Goal: Task Accomplishment & Management: Manage account settings

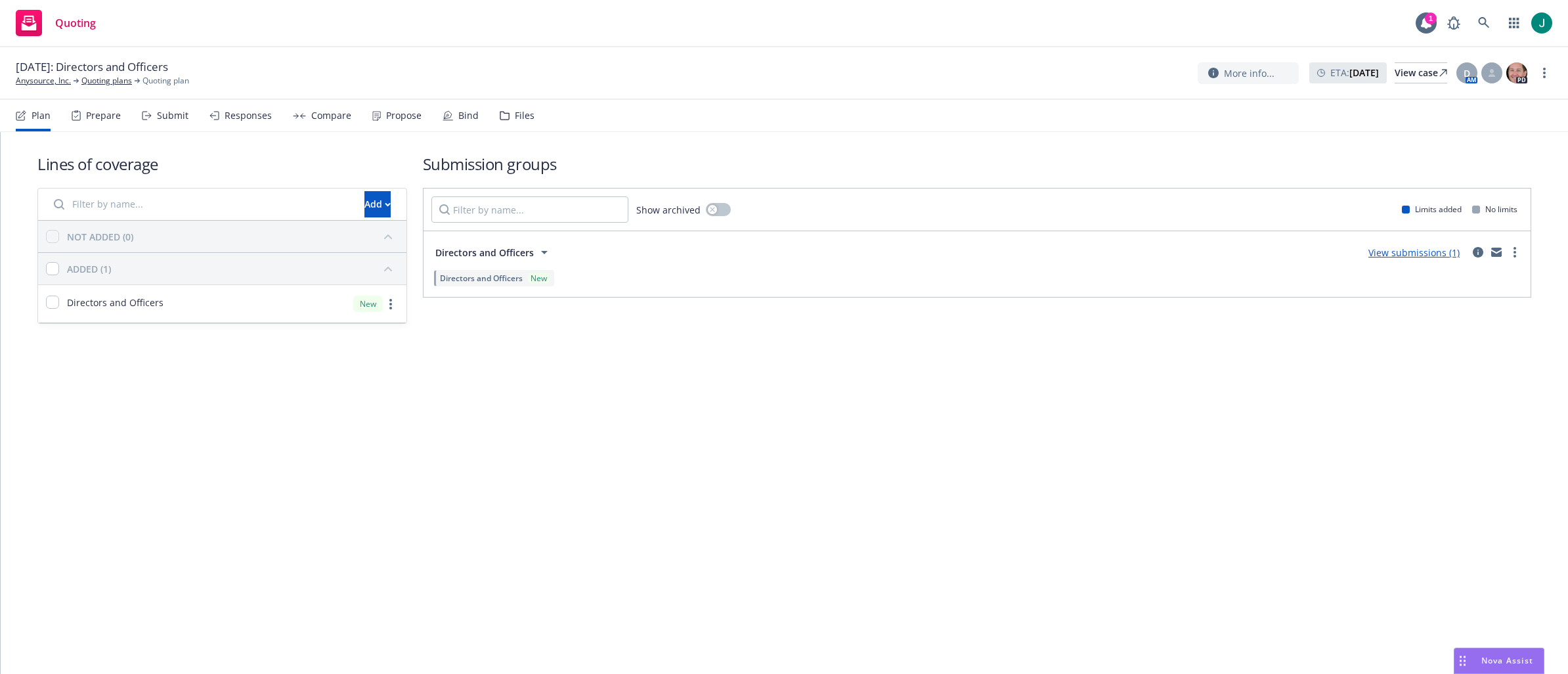
click at [93, 117] on div "Prepare" at bounding box center [103, 115] width 35 height 11
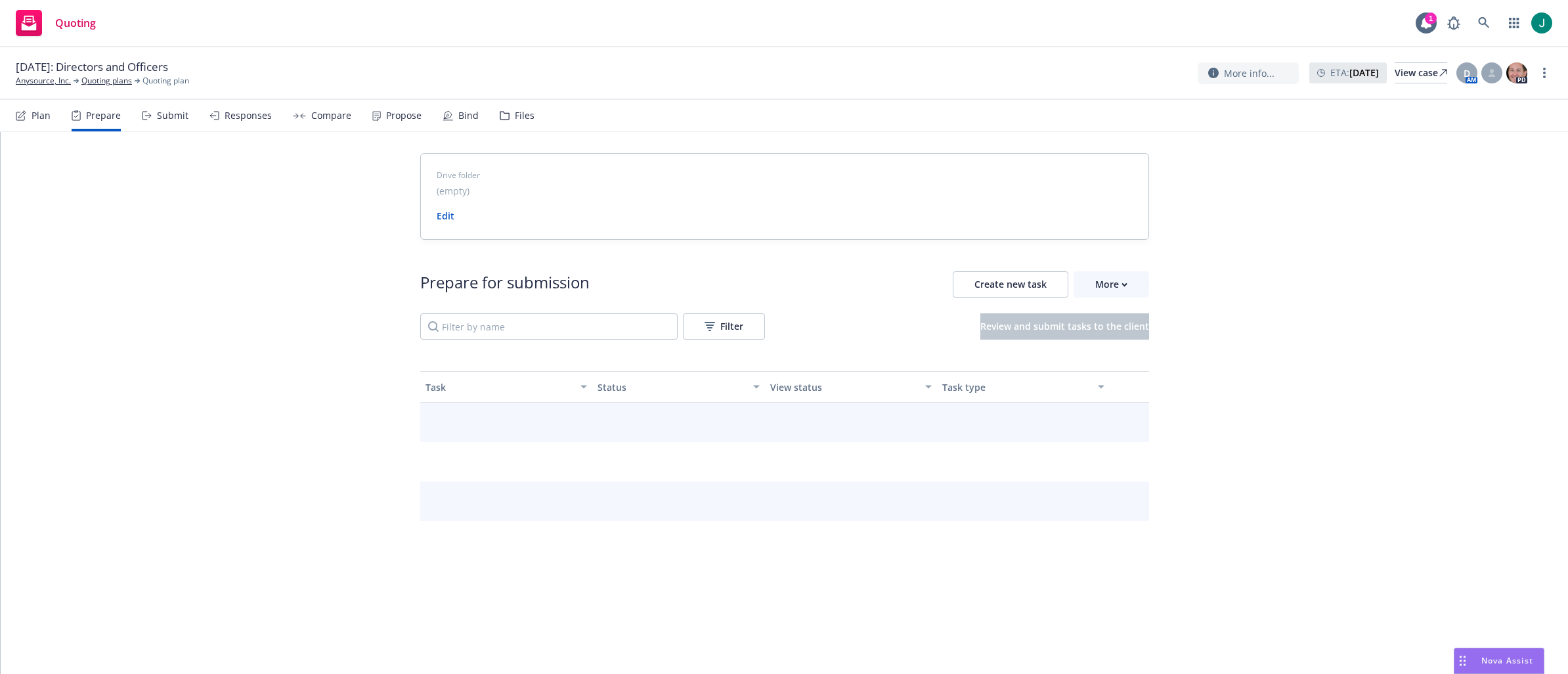
click at [162, 117] on div "Submit" at bounding box center [172, 115] width 32 height 11
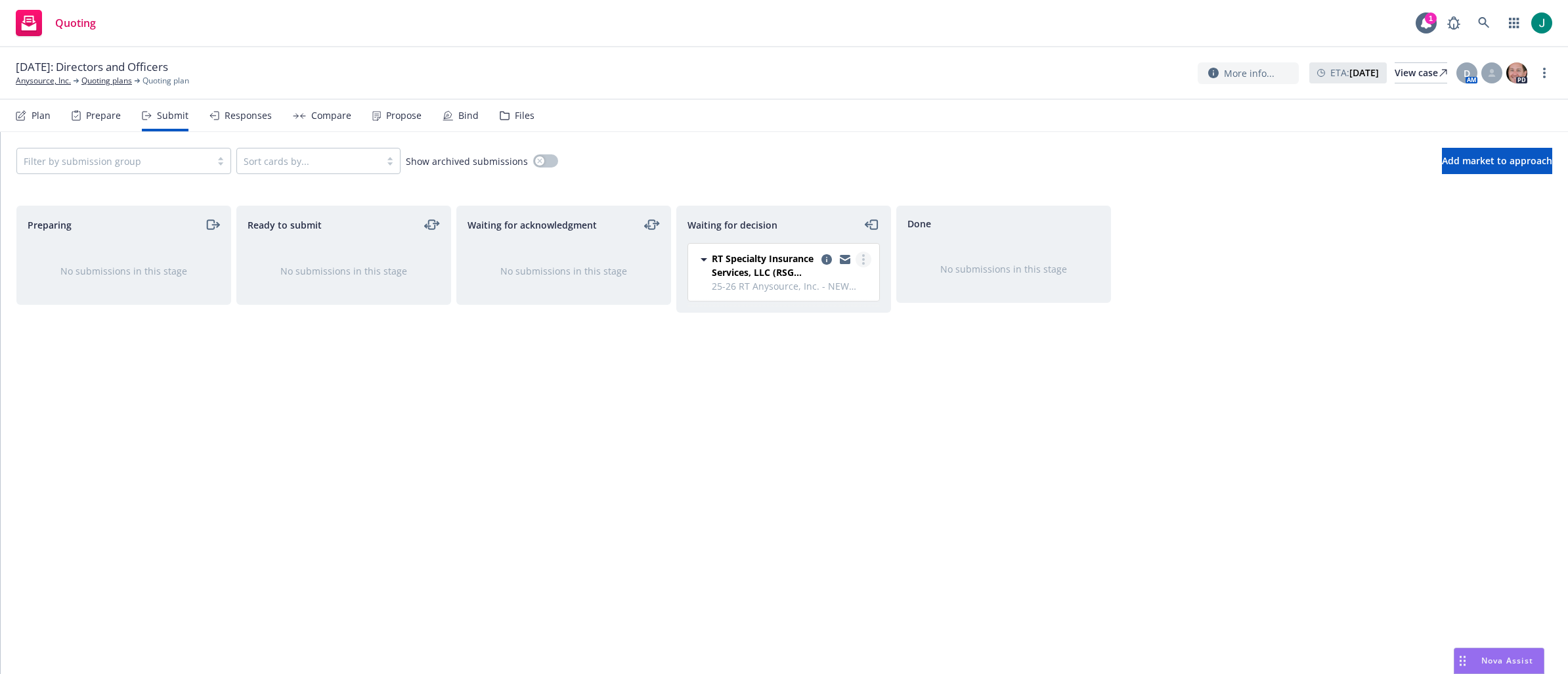
click at [861, 262] on link "more" at bounding box center [863, 259] width 16 height 16
click at [842, 340] on span "Add accepted decision" at bounding box center [806, 338] width 132 height 12
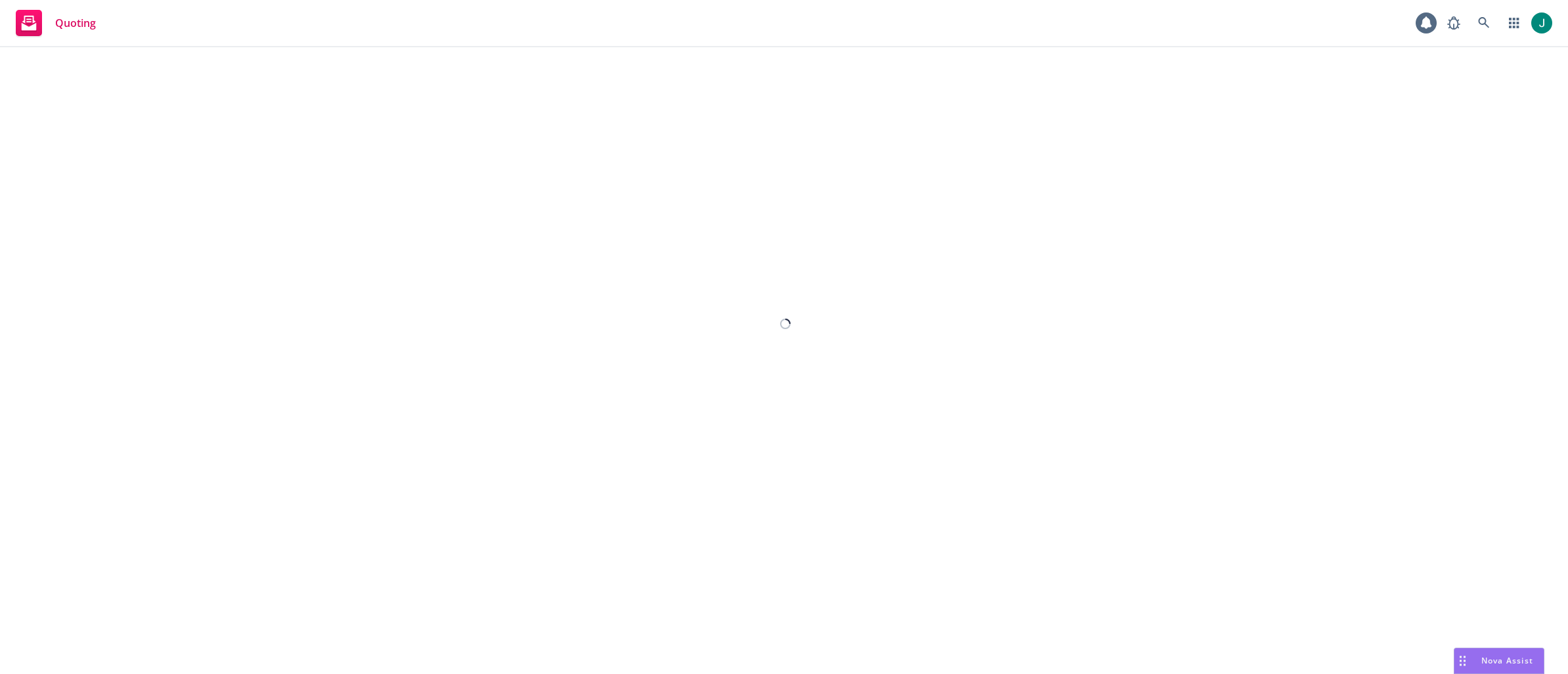
select select "12"
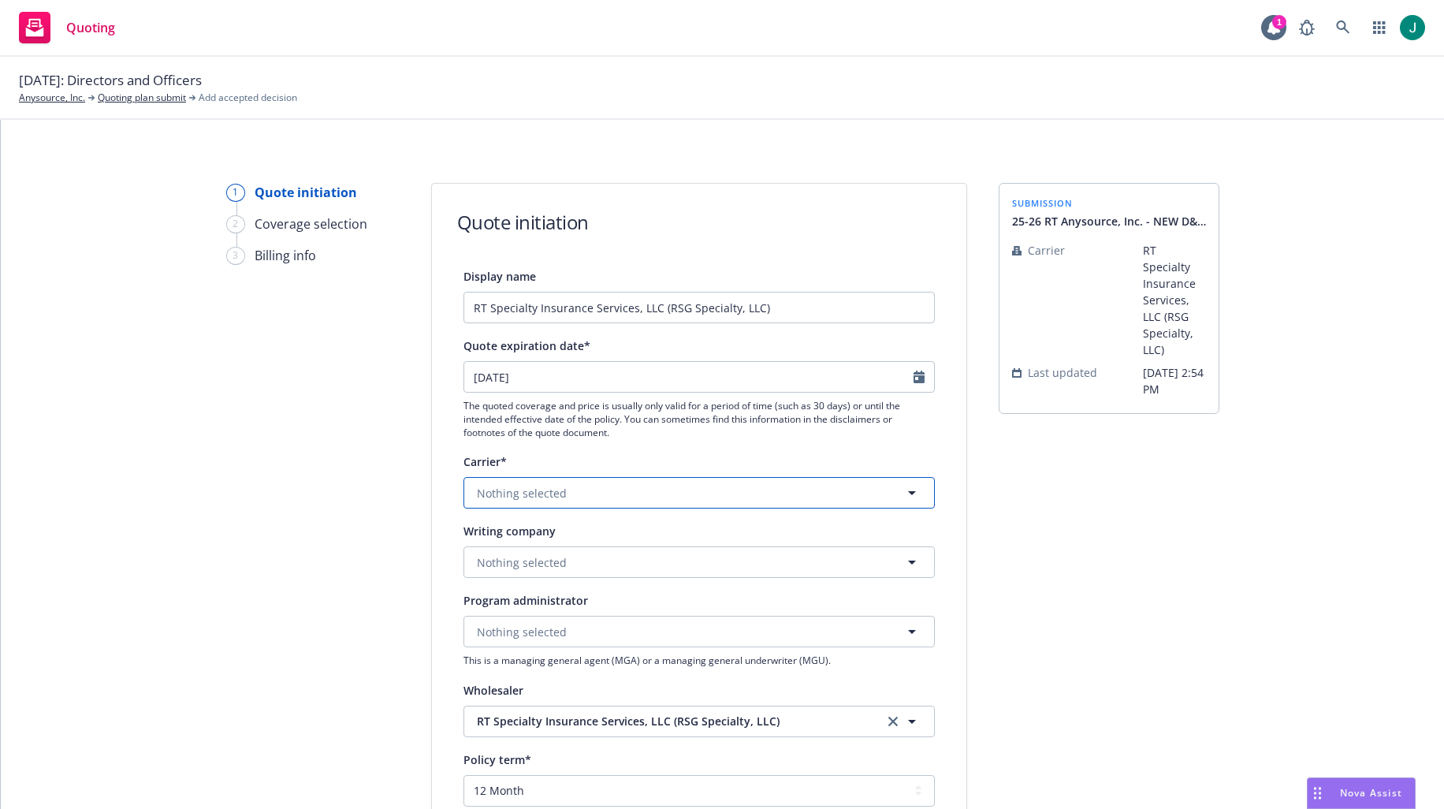
click at [527, 492] on span "Nothing selected" at bounding box center [522, 493] width 90 height 17
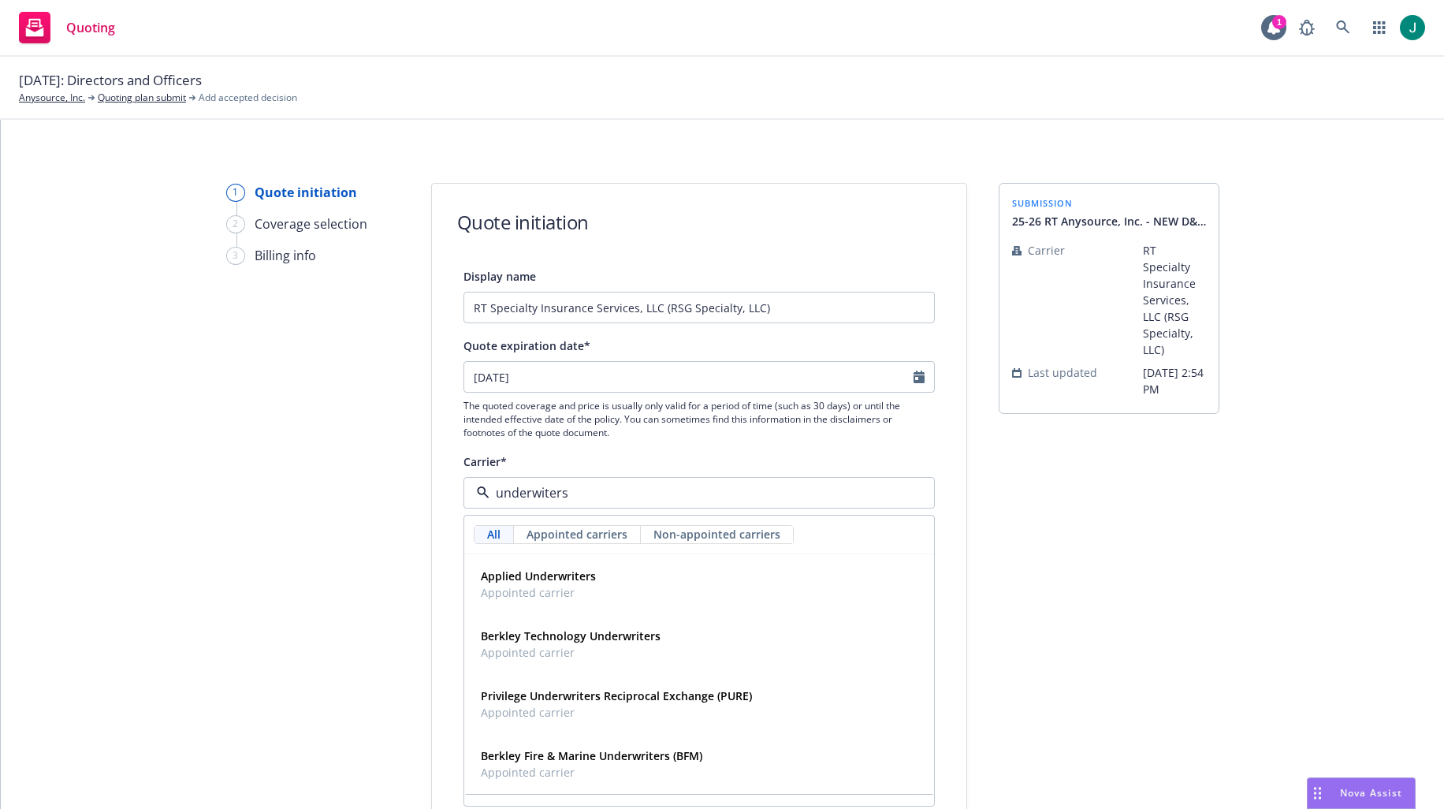
type input "underwiters"
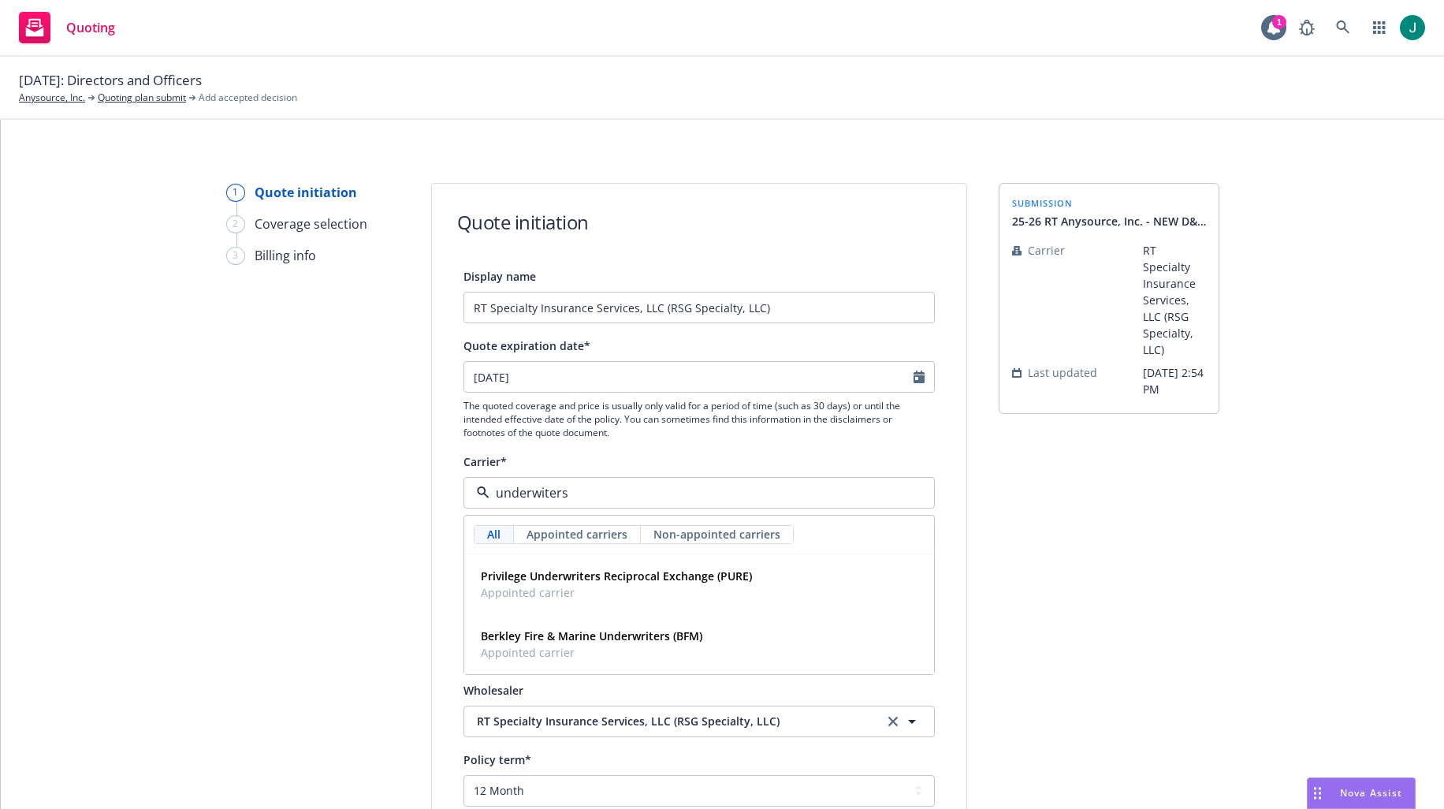
drag, startPoint x: 586, startPoint y: 491, endPoint x: 485, endPoint y: 486, distance: 101.1
click at [490, 486] on input "underwiters" at bounding box center [696, 492] width 413 height 19
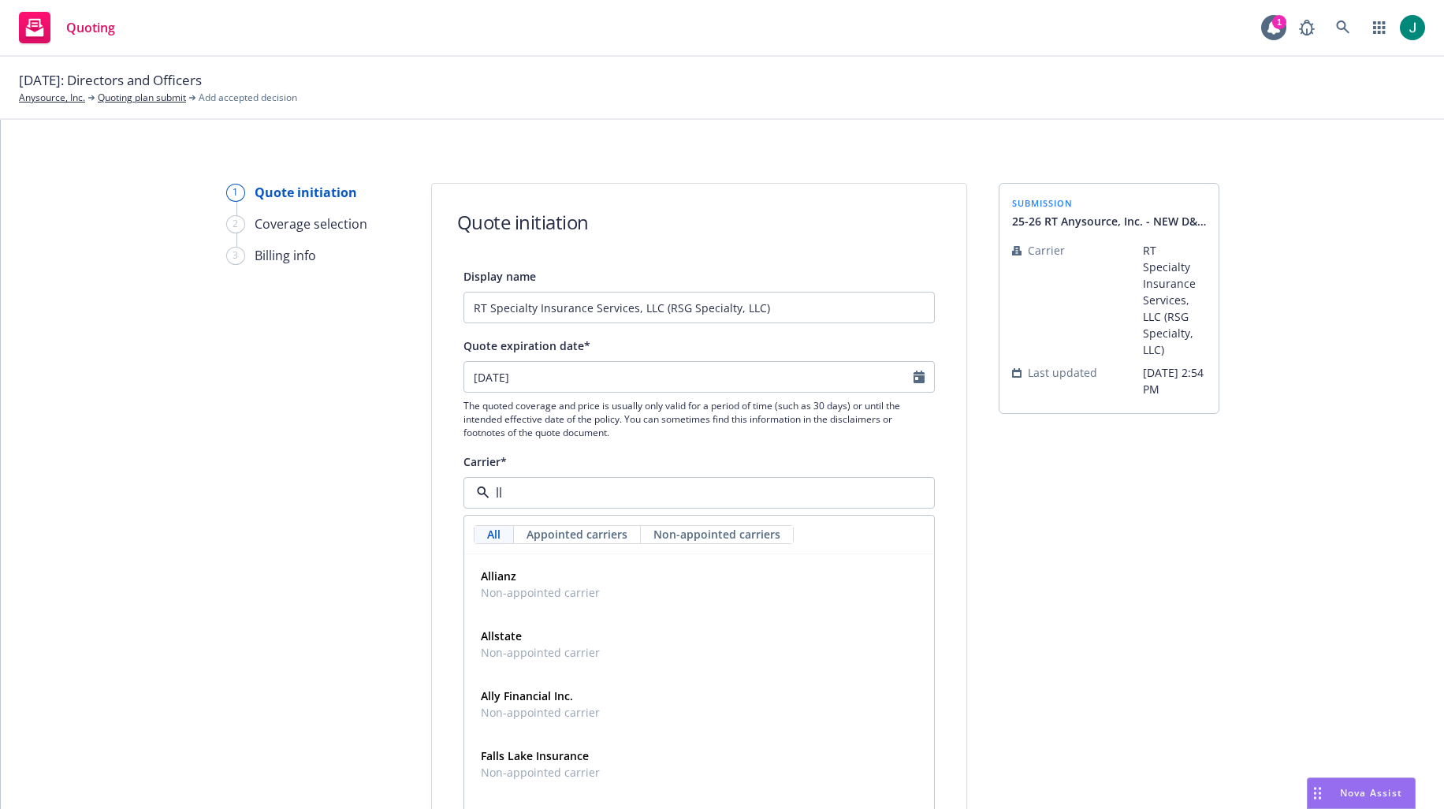
type input "llo"
click at [545, 581] on strong "[PERSON_NAME] of [GEOGRAPHIC_DATA]" at bounding box center [590, 575] width 218 height 15
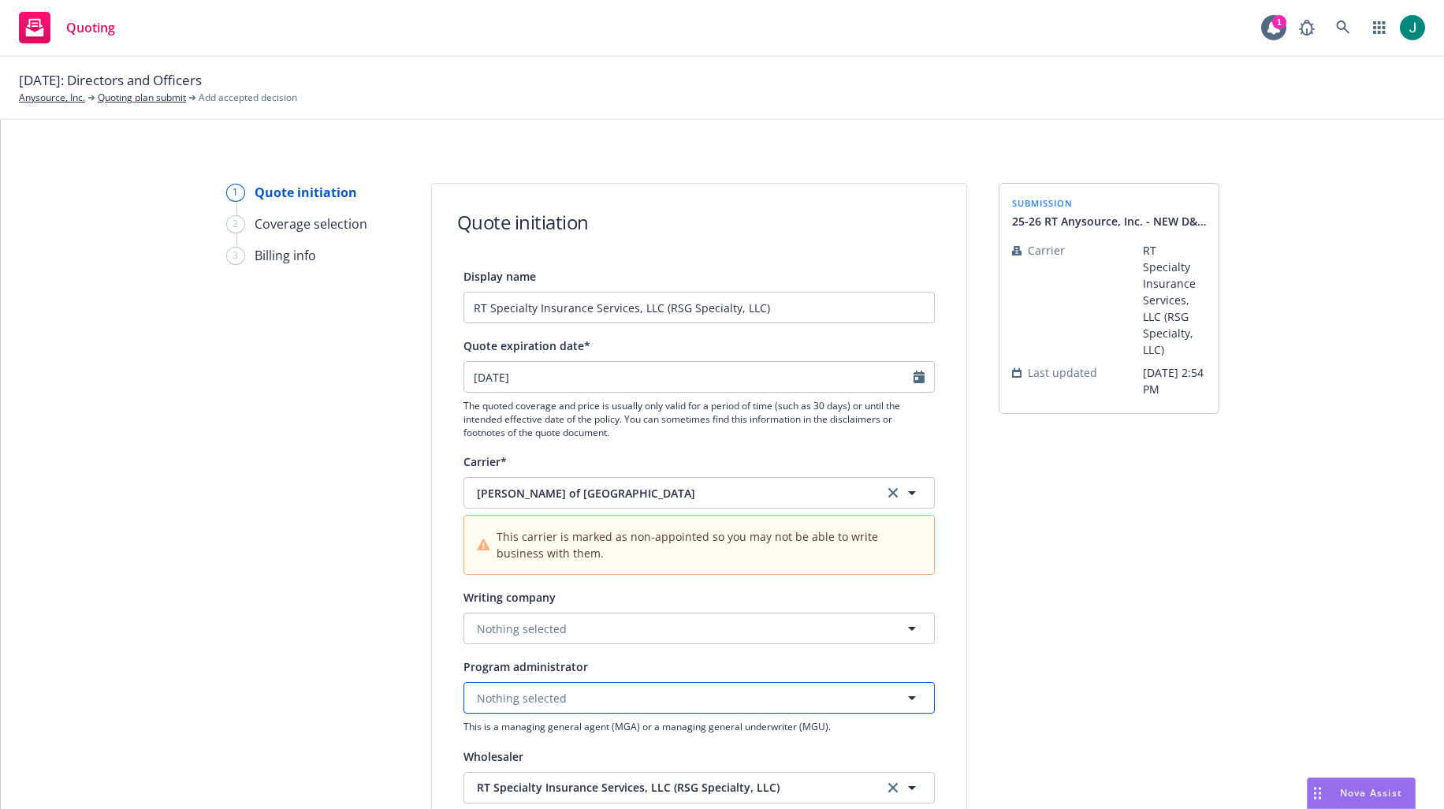
click at [508, 698] on span "Nothing selected" at bounding box center [522, 698] width 90 height 17
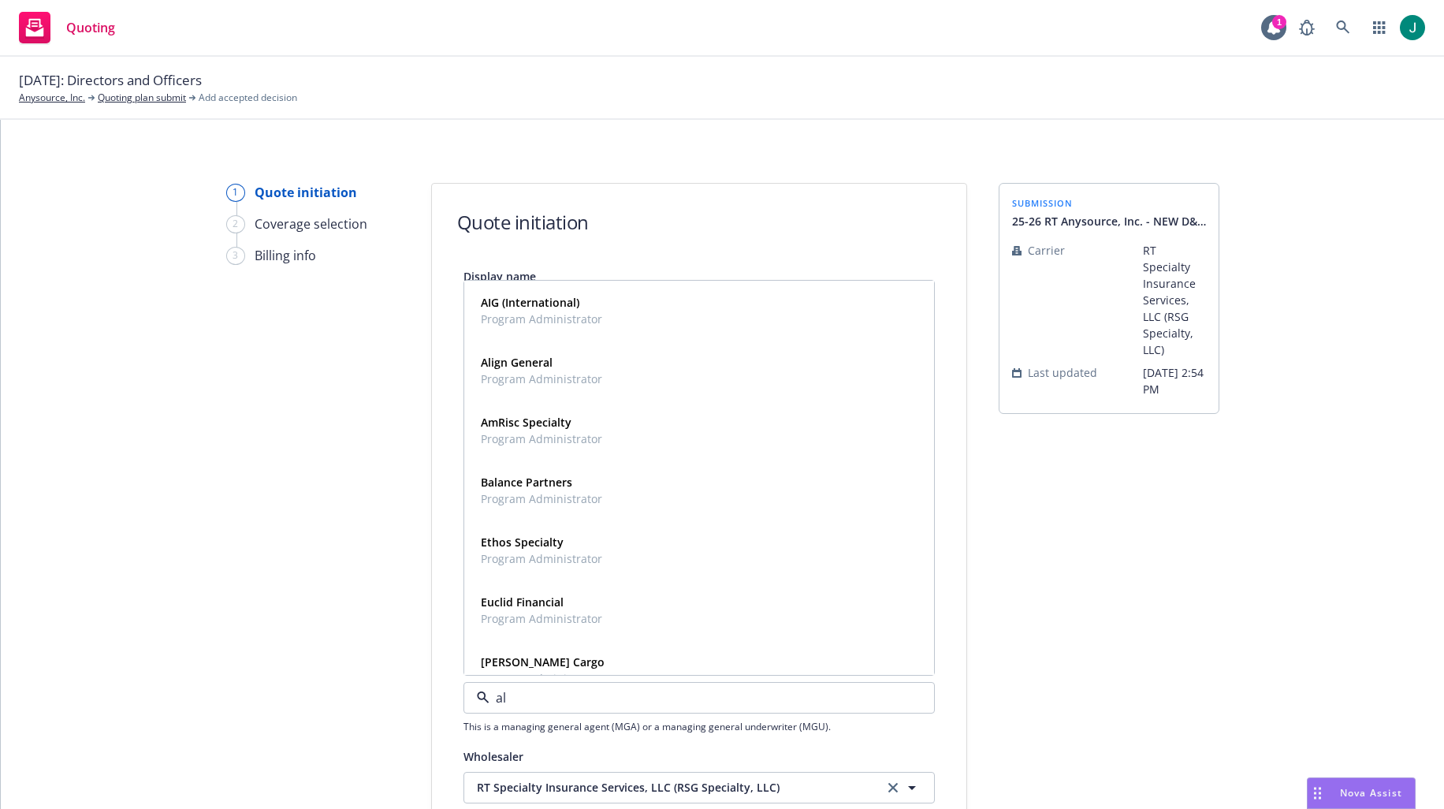
type input "all"
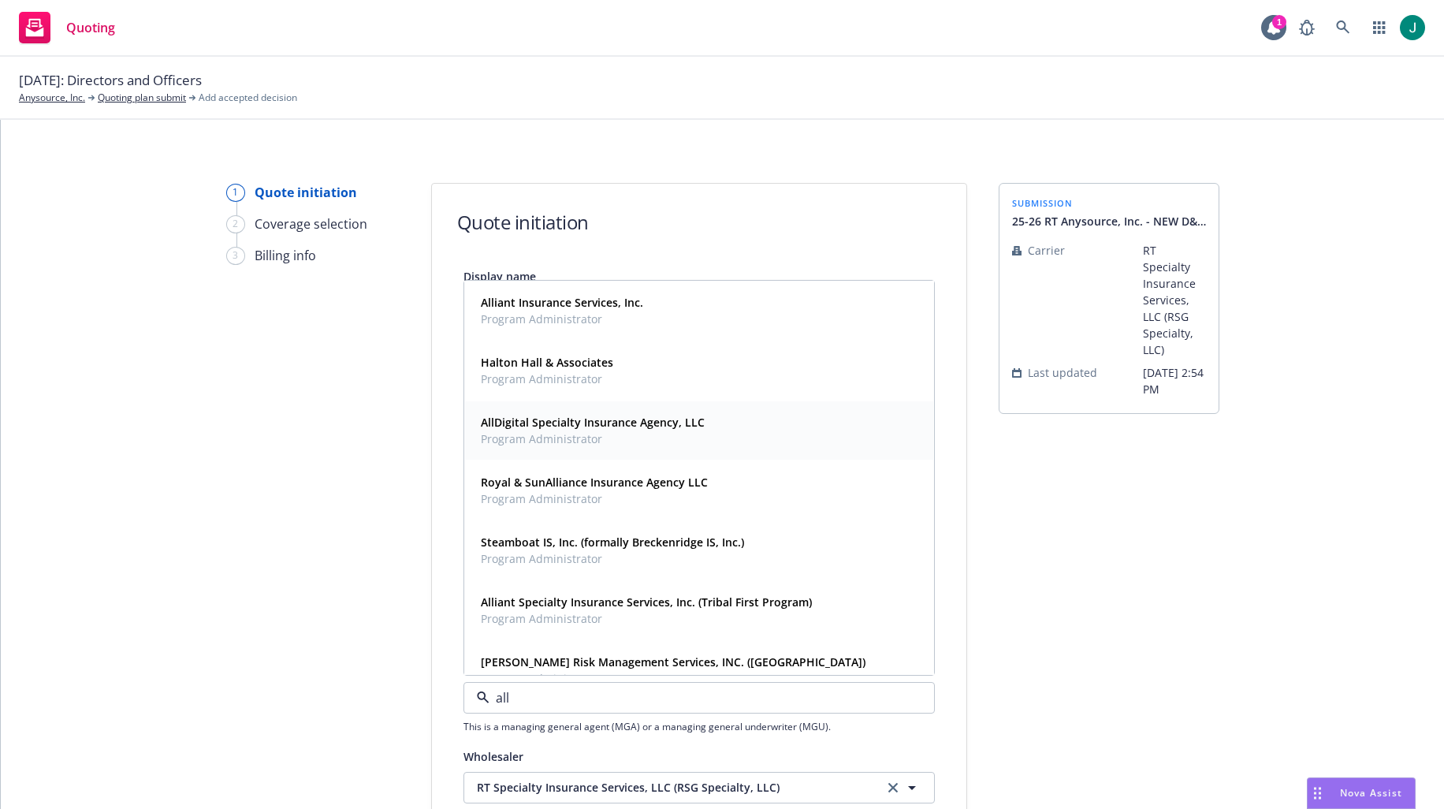
click at [590, 436] on span "Program Administrator" at bounding box center [593, 438] width 224 height 17
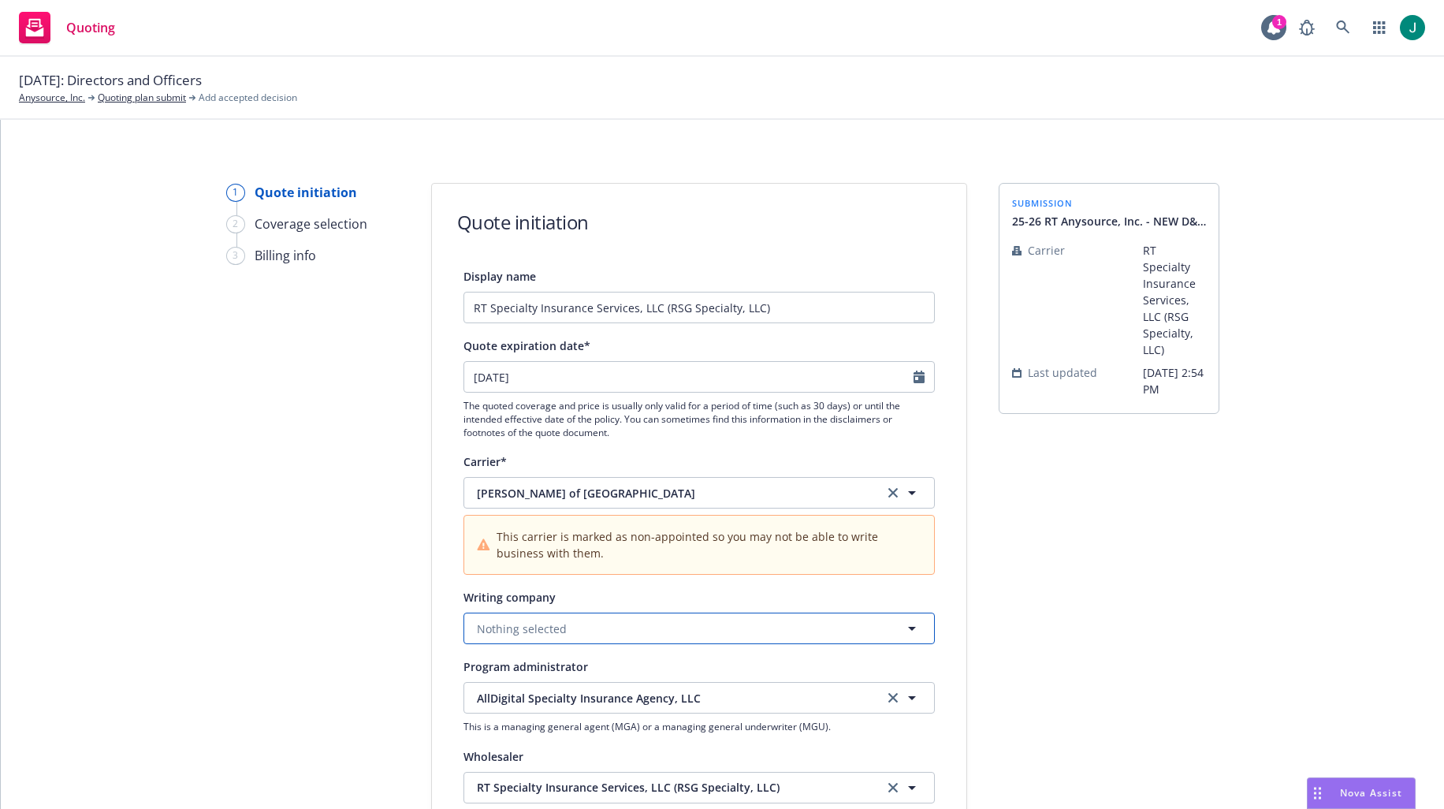
click at [557, 629] on span "Nothing selected" at bounding box center [522, 628] width 90 height 17
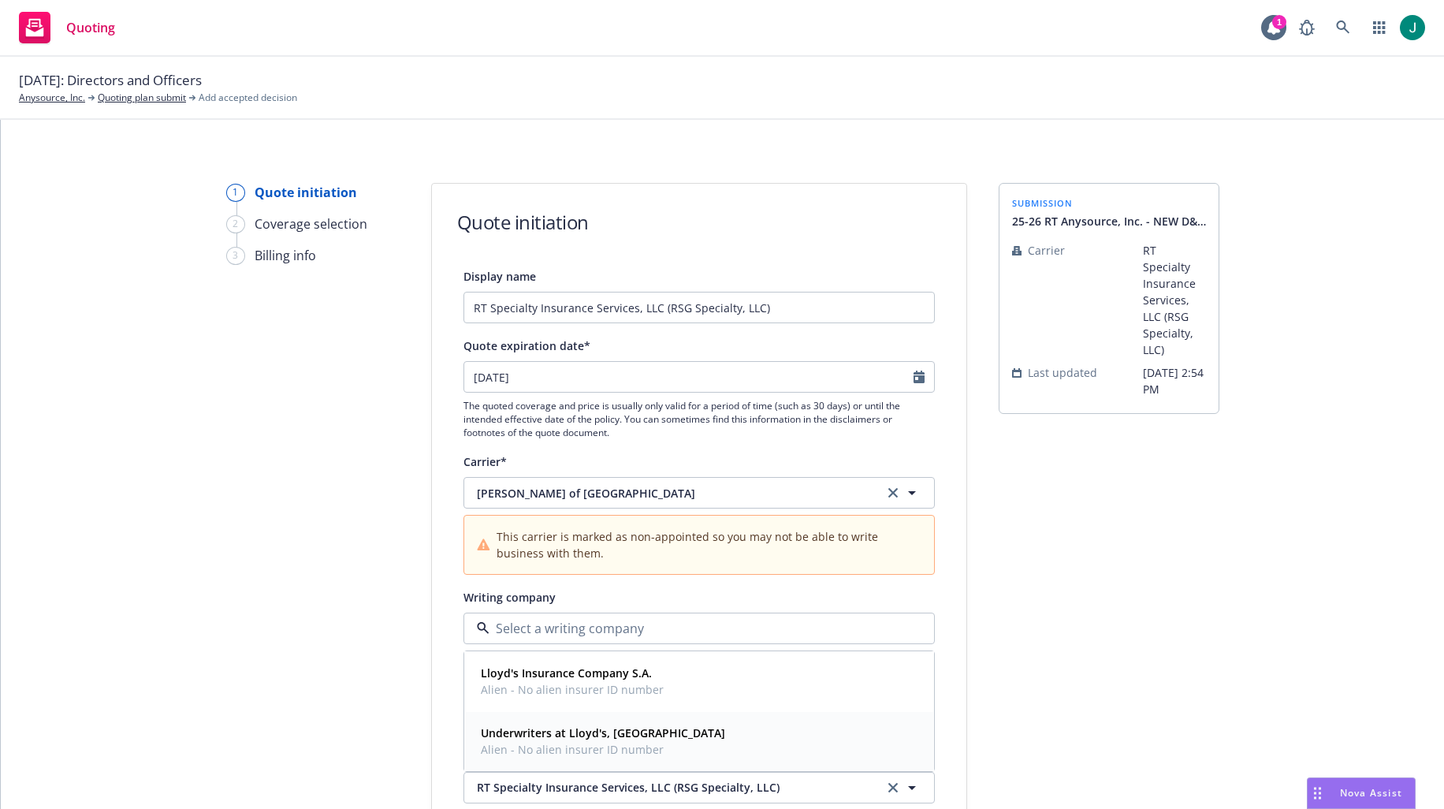
click at [558, 735] on strong "Underwriters at Lloyd's, [GEOGRAPHIC_DATA]" at bounding box center [603, 732] width 244 height 15
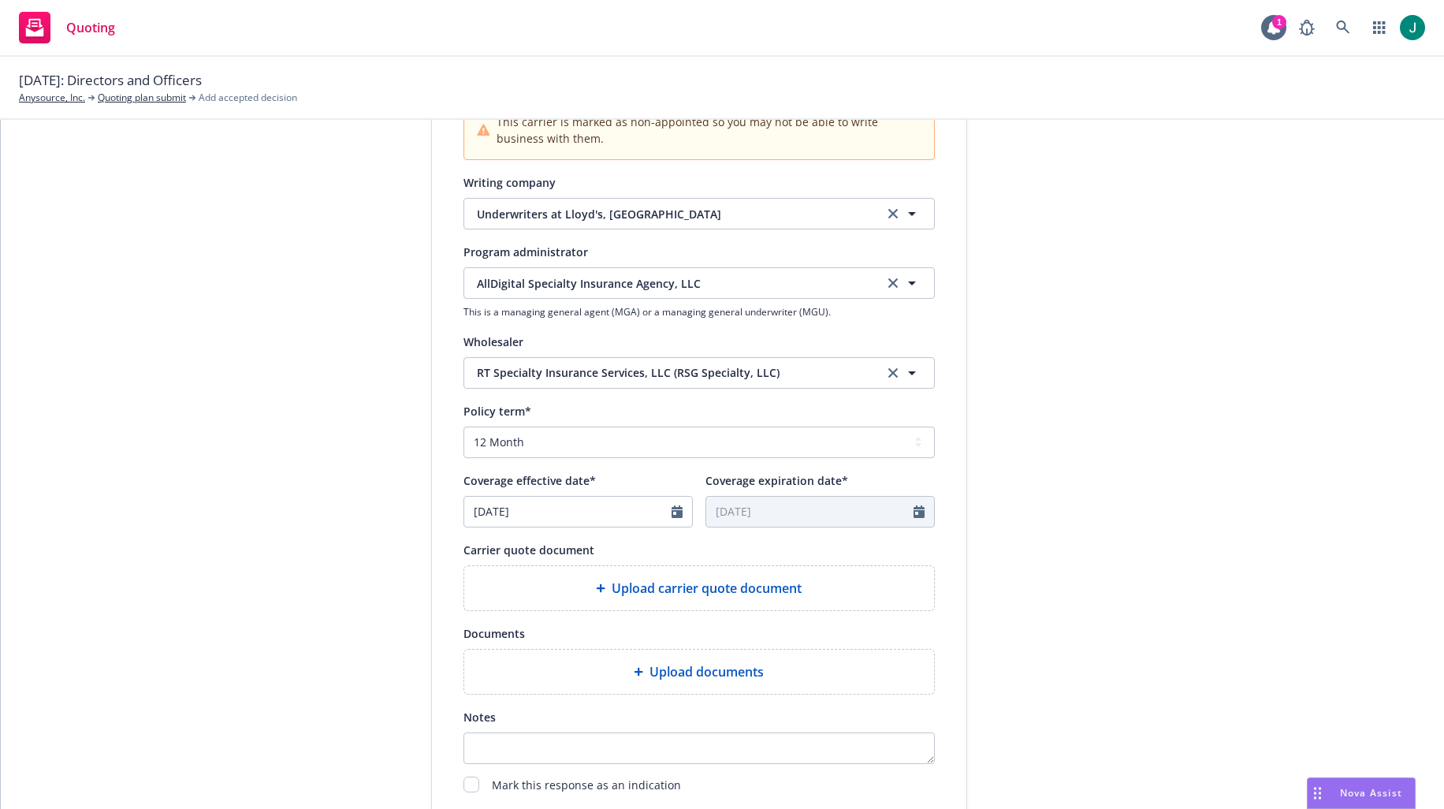
scroll to position [473, 0]
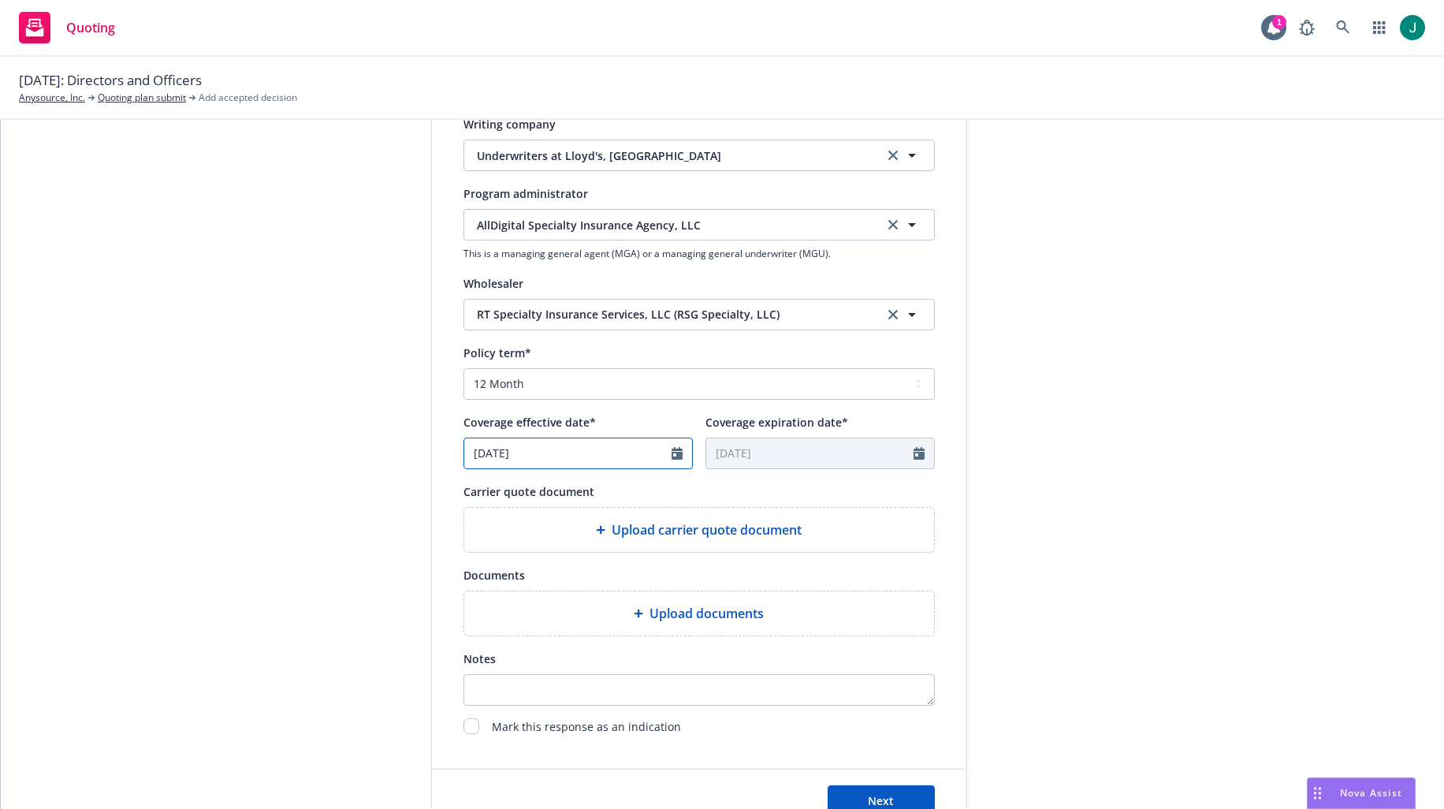
click at [550, 458] on input "[DATE]" at bounding box center [567, 453] width 207 height 30
click at [634, 493] on icon "button" at bounding box center [638, 490] width 9 height 9
select select "8"
click at [600, 543] on span "1" at bounding box center [610, 545] width 21 height 20
type input "[DATE]"
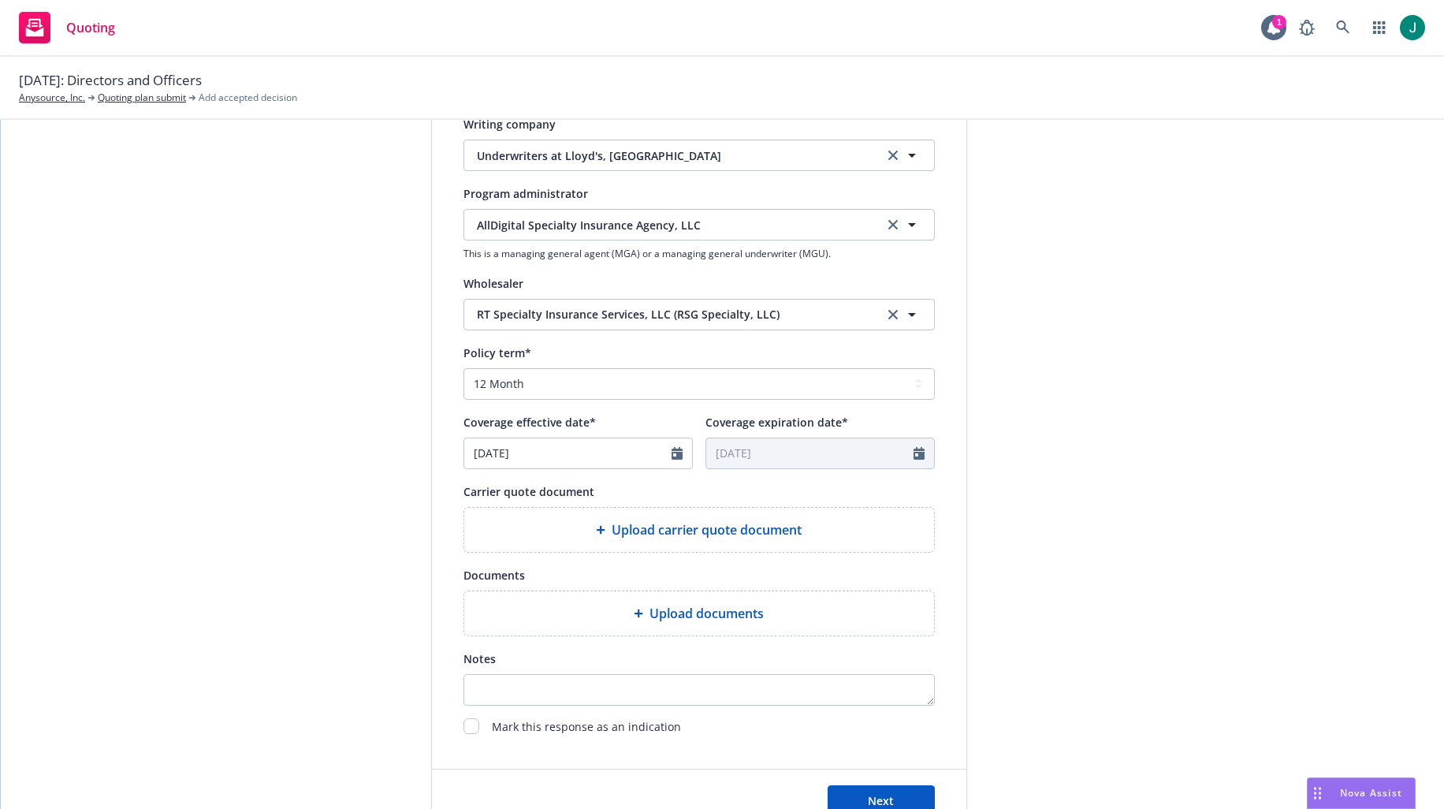
type input "[DATE]"
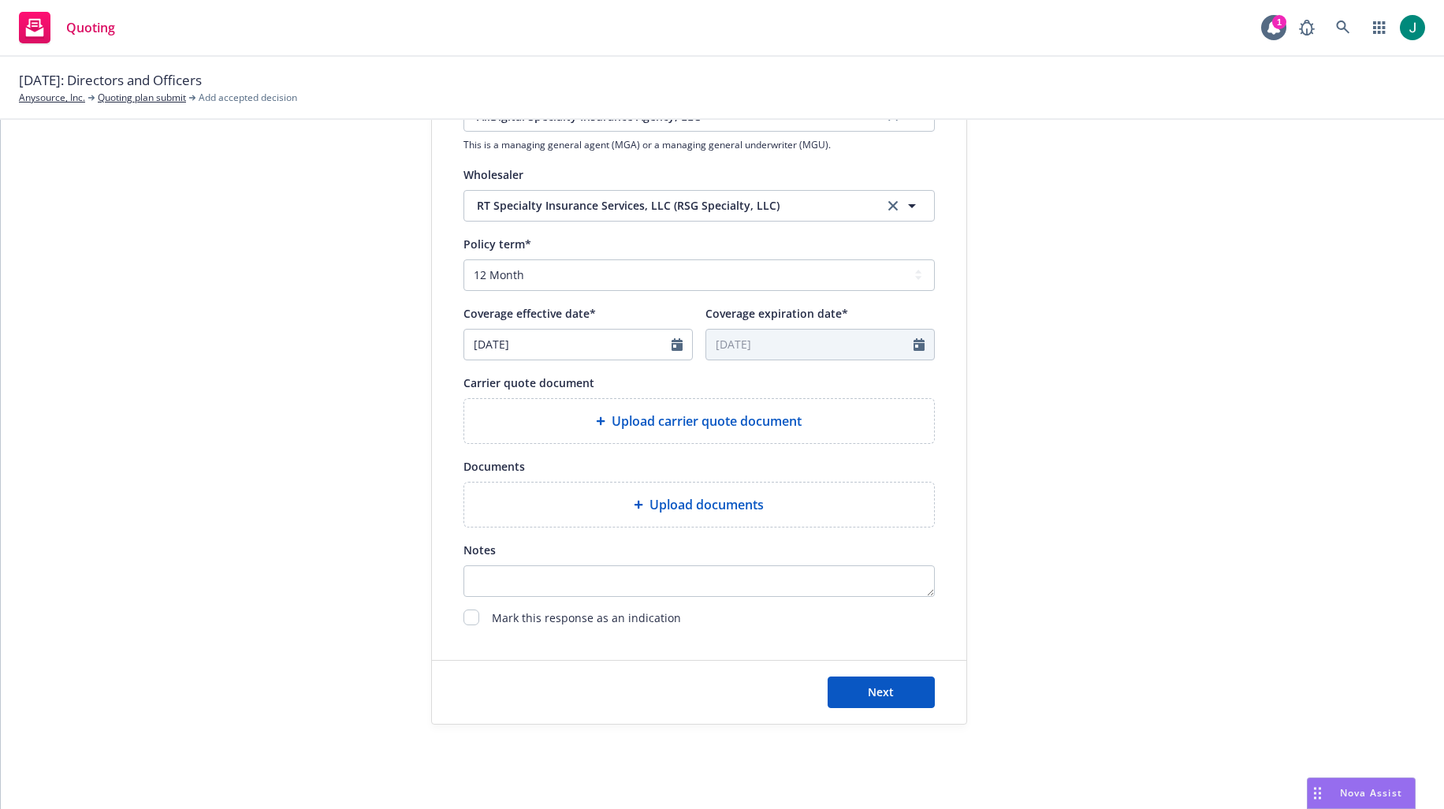
scroll to position [598, 0]
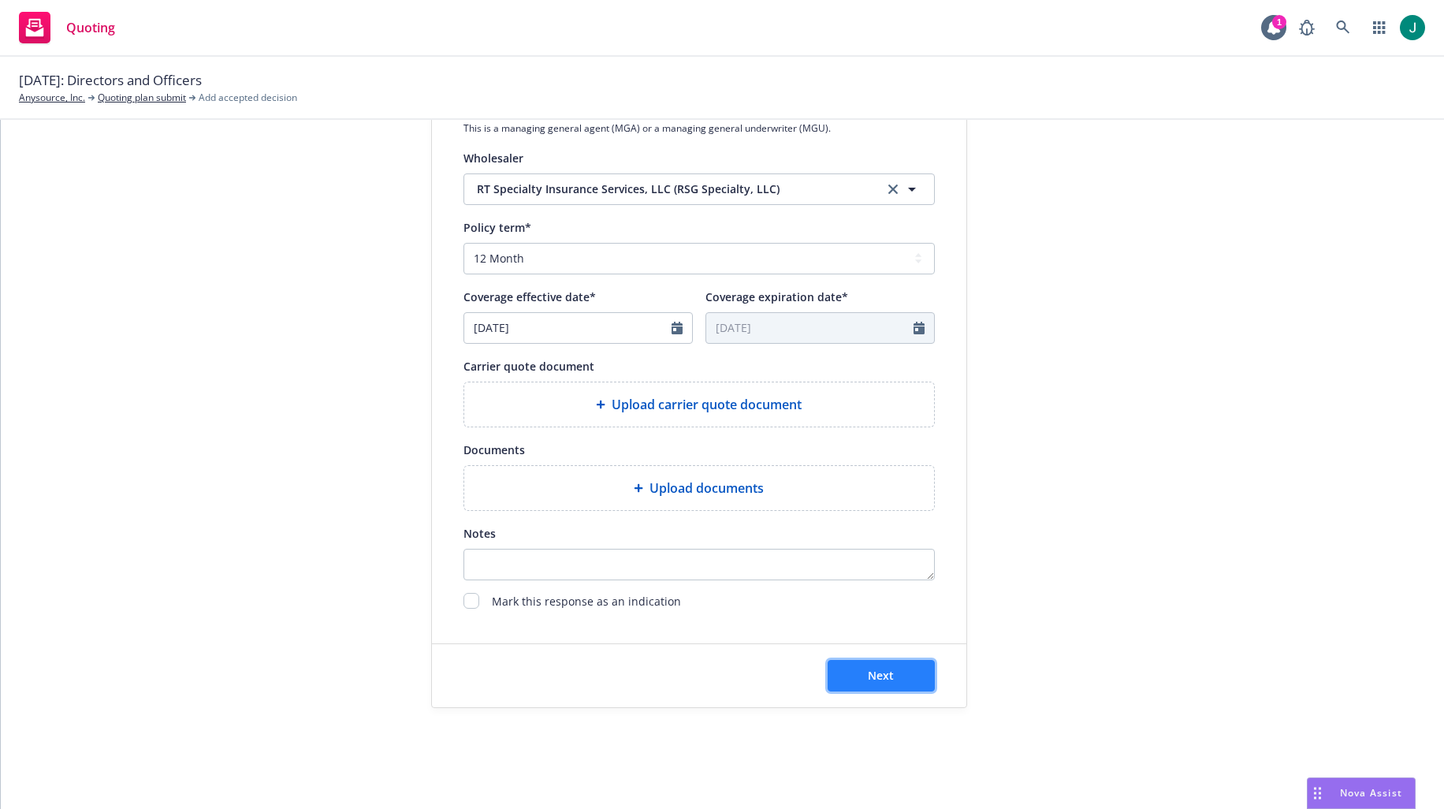
click at [883, 677] on span "Next" at bounding box center [881, 675] width 26 height 15
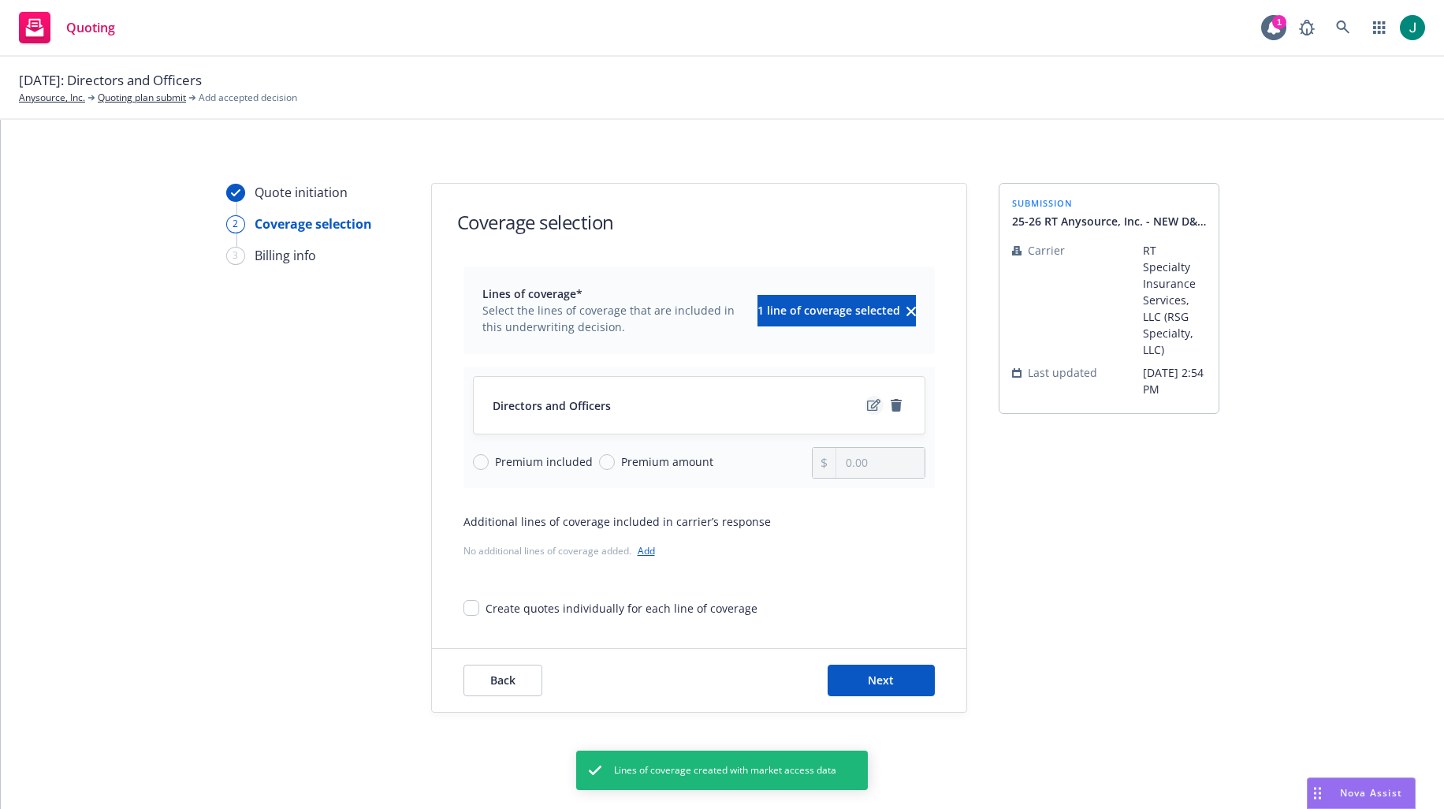
click at [869, 402] on icon "edit" at bounding box center [873, 405] width 13 height 12
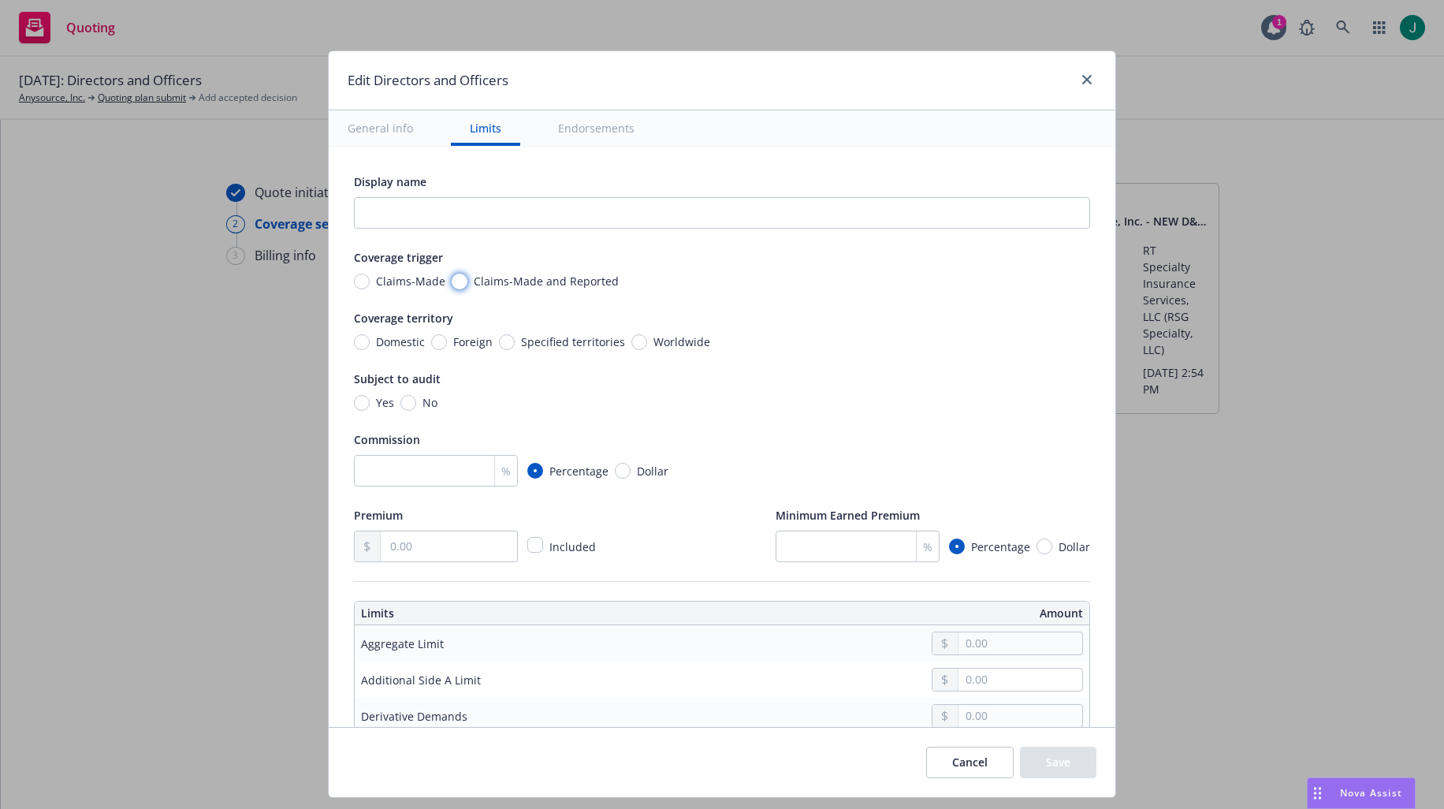
click at [452, 281] on input "Claims-Made and Reported" at bounding box center [460, 282] width 16 height 16
radio input "true"
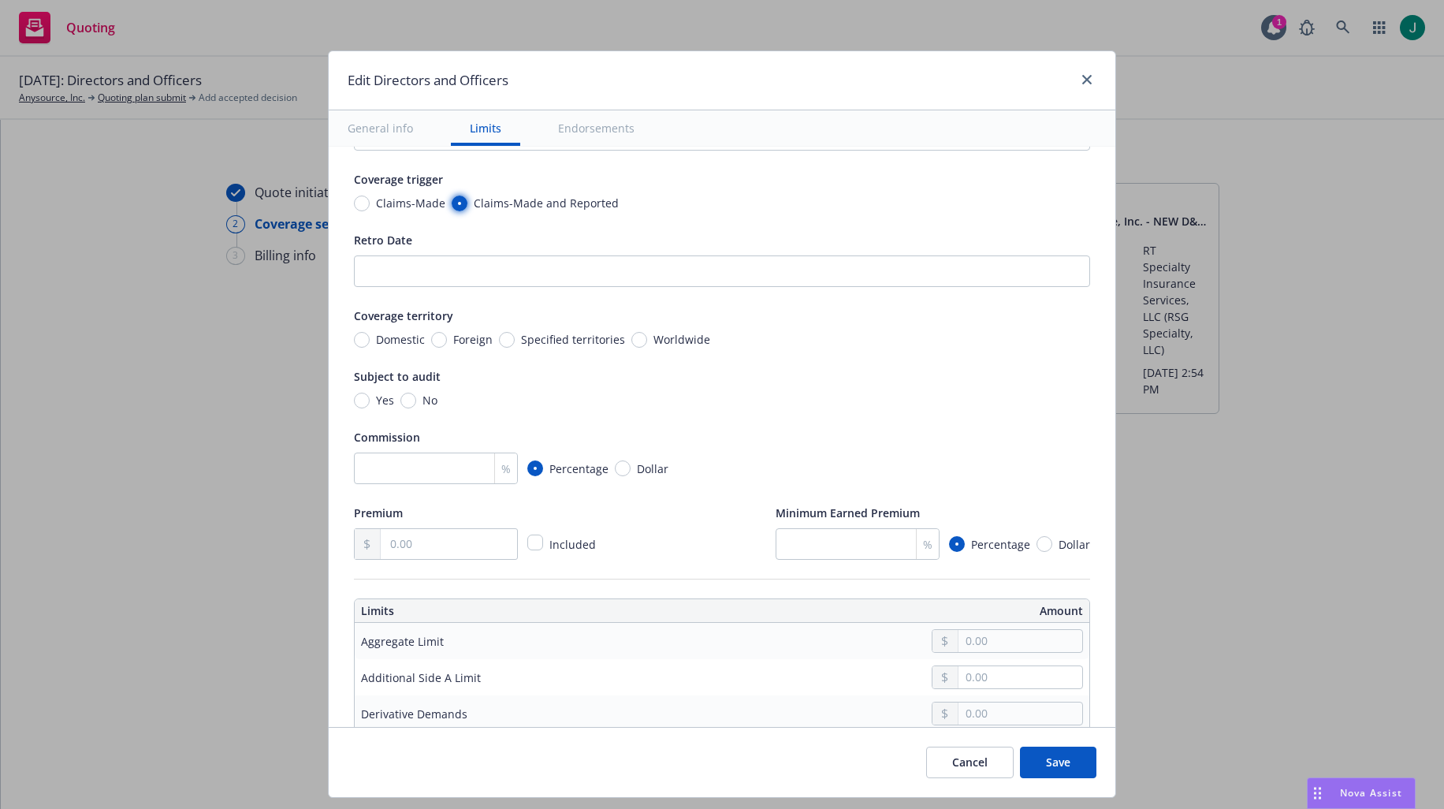
scroll to position [79, 0]
click at [631, 341] on input "Worldwide" at bounding box center [639, 339] width 16 height 16
radio input "true"
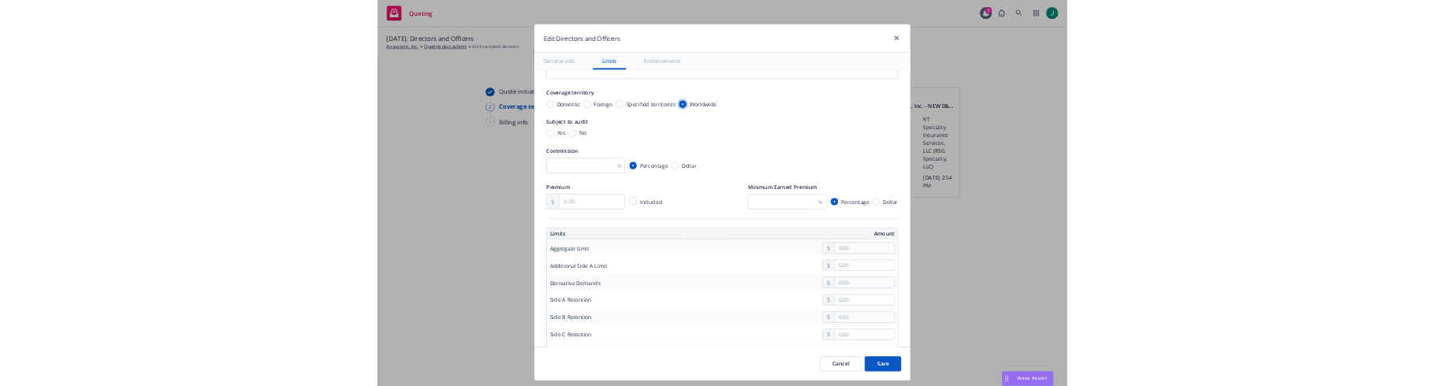
scroll to position [236, 0]
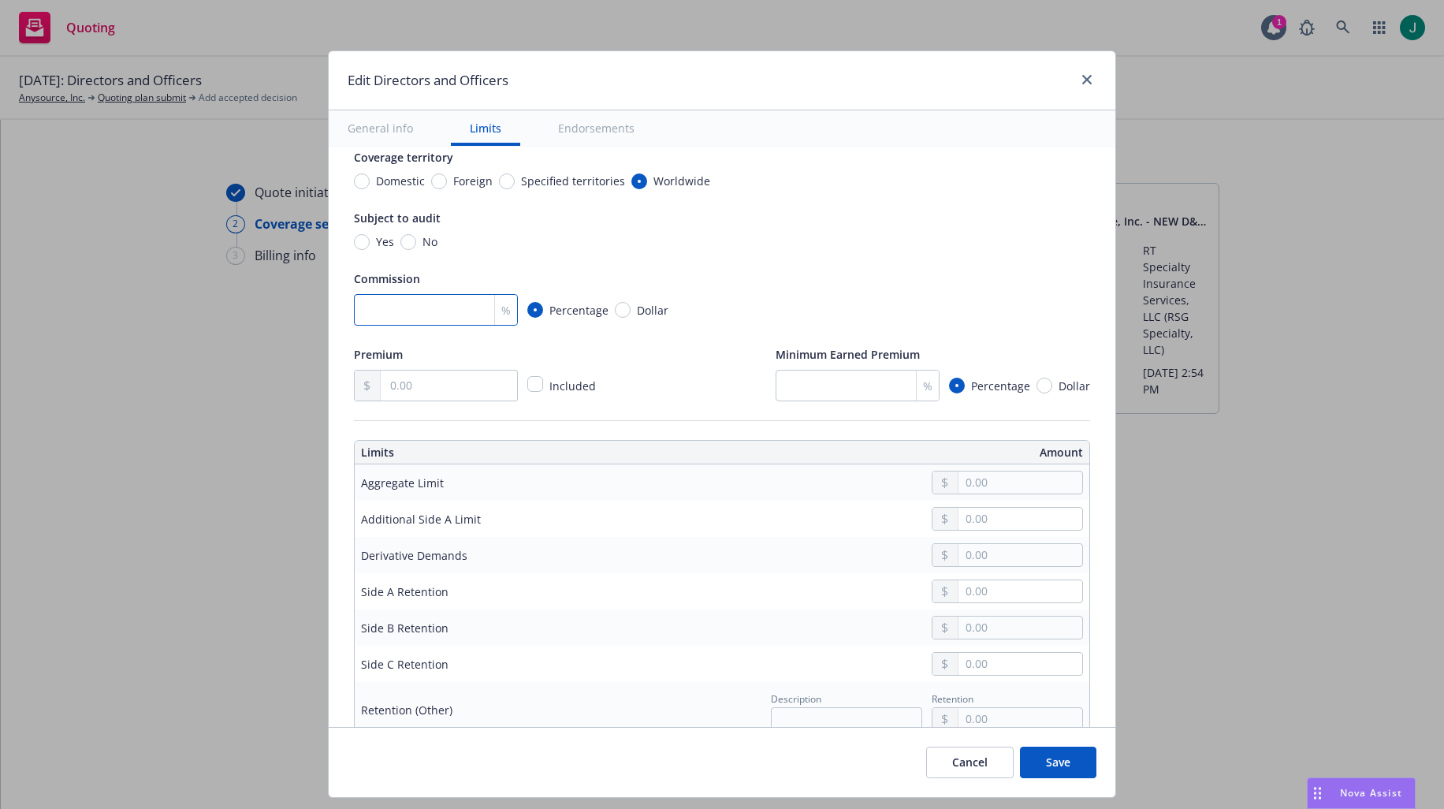
click at [363, 306] on input "number" at bounding box center [436, 310] width 164 height 32
type input "12"
click at [394, 392] on input "text" at bounding box center [449, 385] width 136 height 30
type input "3,740.00"
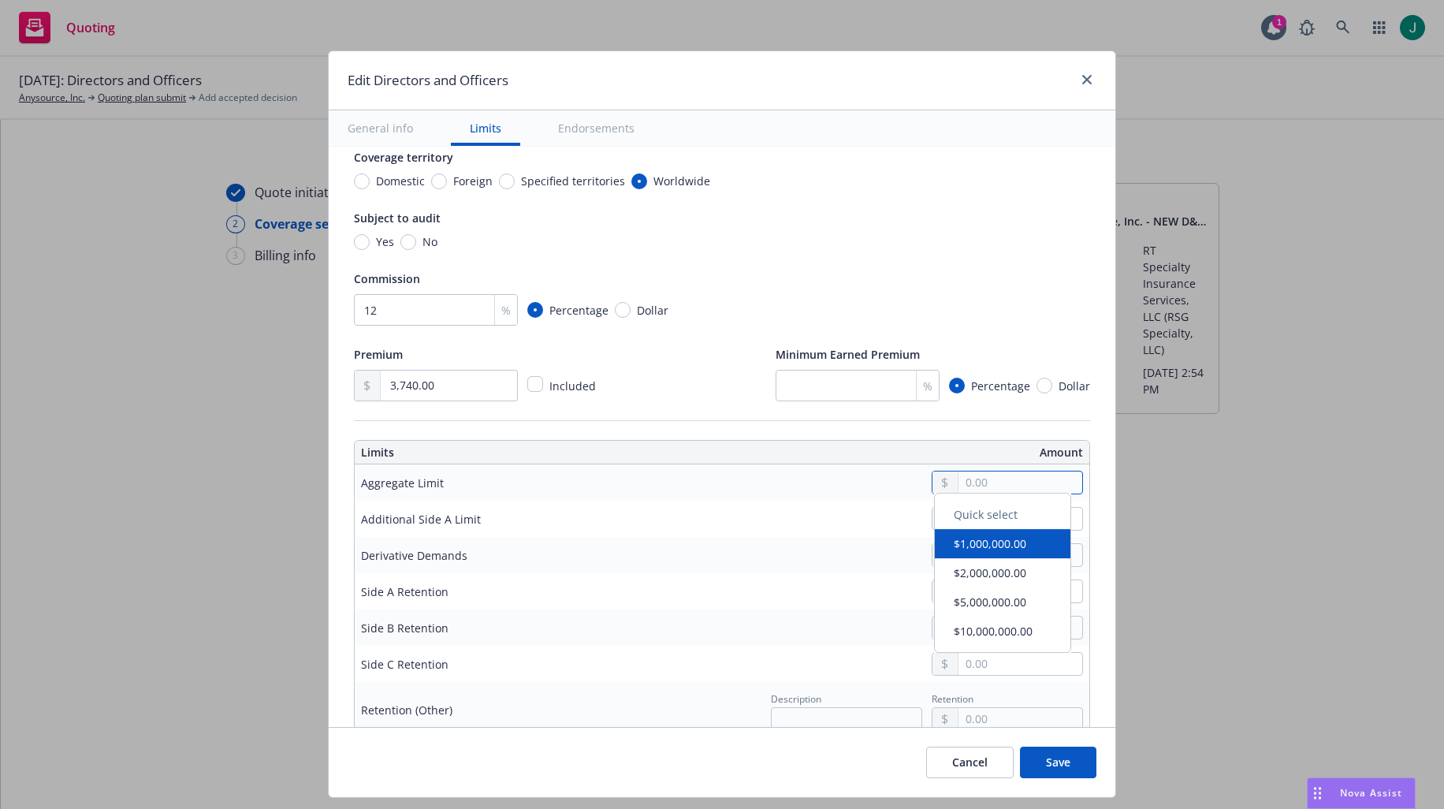
click at [979, 484] on input "text" at bounding box center [1021, 482] width 124 height 22
click at [1087, 79] on icon "close" at bounding box center [1086, 79] width 9 height 9
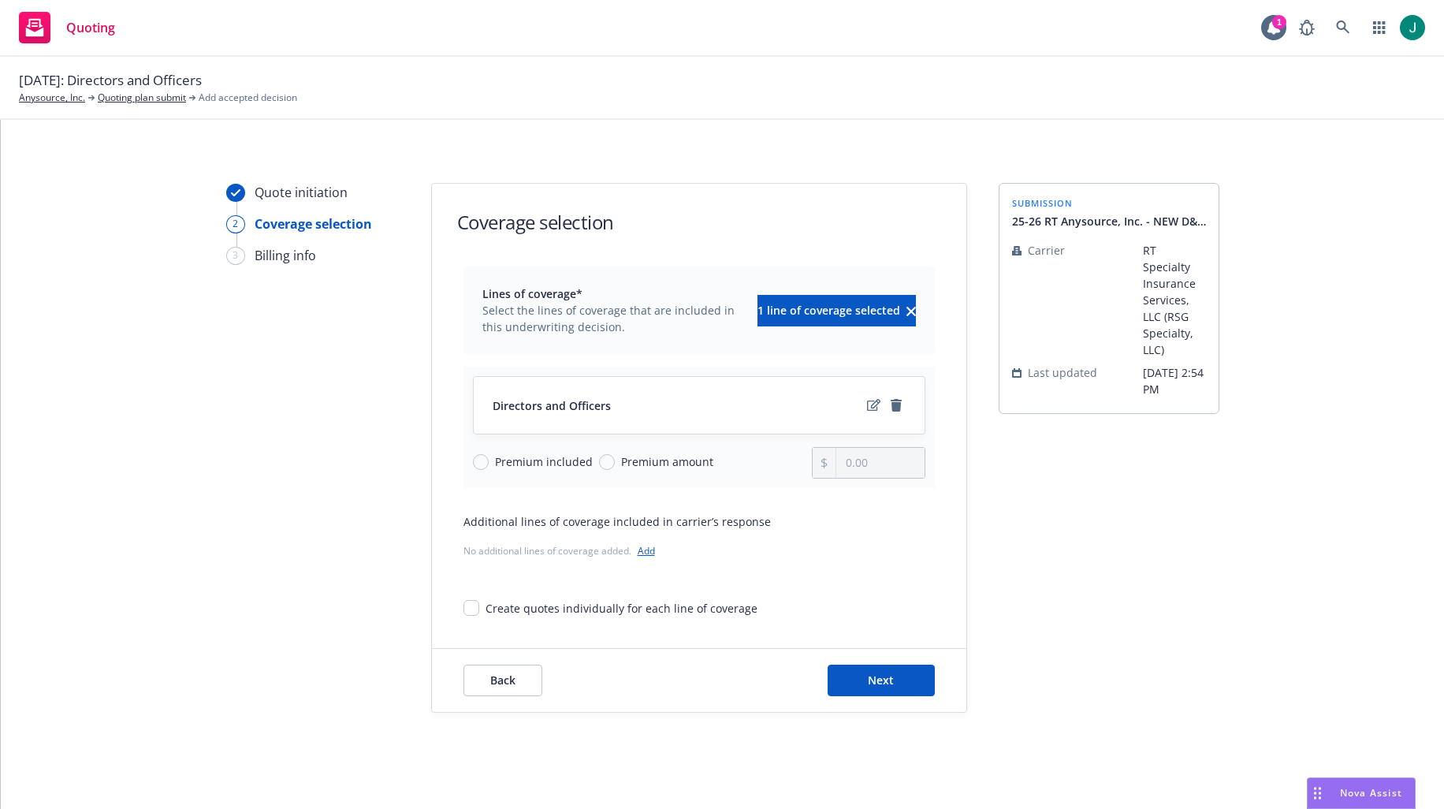
click at [170, 165] on div "Quote initiation 2 Coverage selection 3 Billing info Coverage selection Lines o…" at bounding box center [722, 464] width 1443 height 689
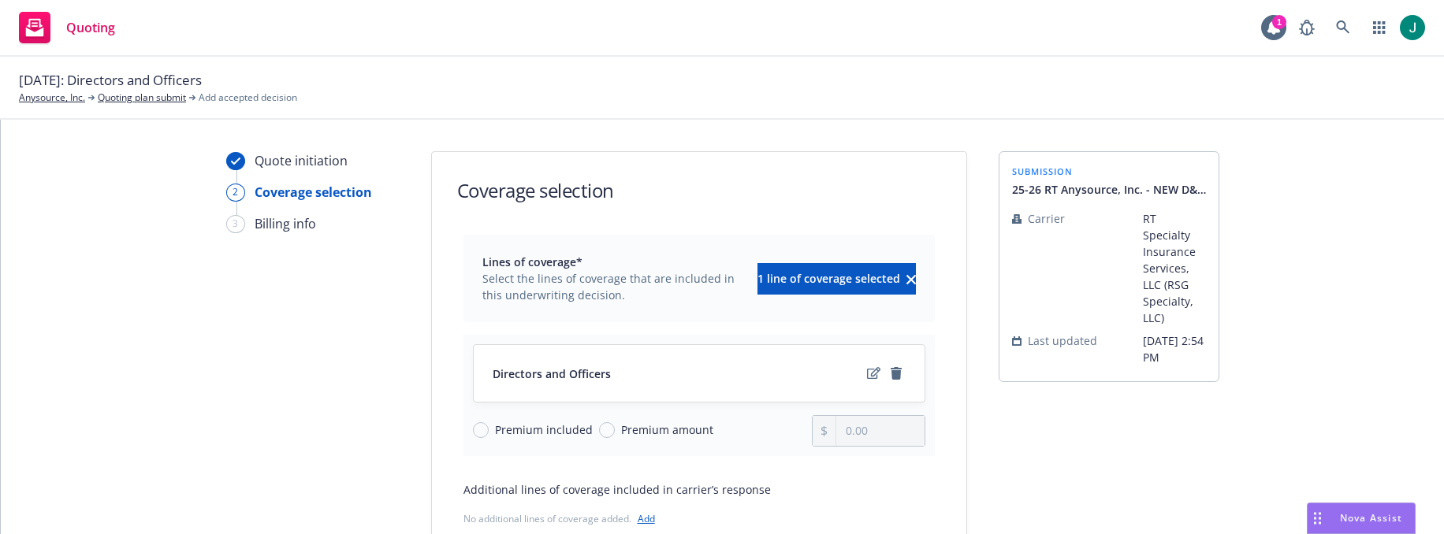
click at [1344, 95] on div "[DATE]: Directors and Officers Anysource, Inc. Quoting plan submit Add accepted…" at bounding box center [722, 87] width 1406 height 35
